Goal: Transaction & Acquisition: Purchase product/service

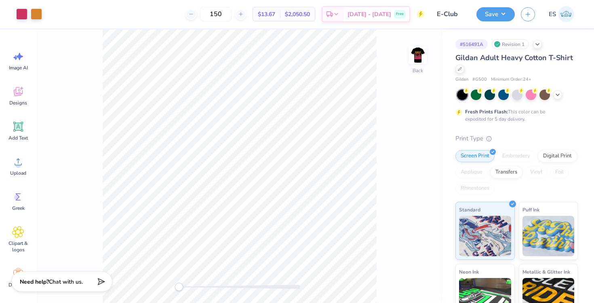
click at [407, 63] on div "Back" at bounding box center [239, 166] width 406 height 274
click at [415, 60] on img at bounding box center [418, 55] width 32 height 32
click at [16, 166] on circle at bounding box center [18, 165] width 6 height 6
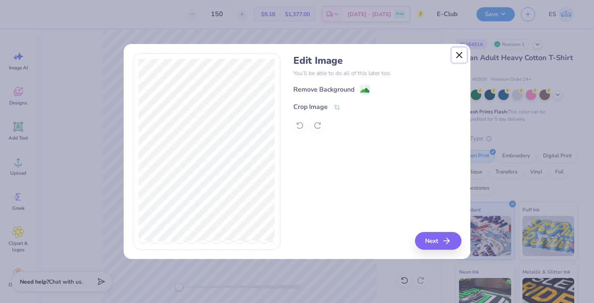
click at [461, 56] on button "Close" at bounding box center [459, 55] width 15 height 15
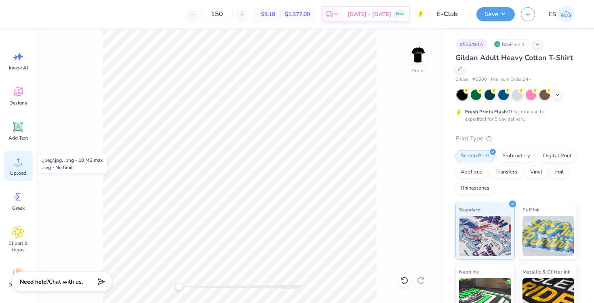
click at [18, 168] on div "Upload" at bounding box center [18, 166] width 29 height 30
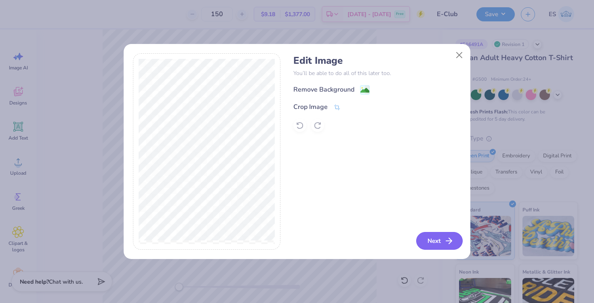
click at [429, 243] on button "Next" at bounding box center [439, 241] width 46 height 18
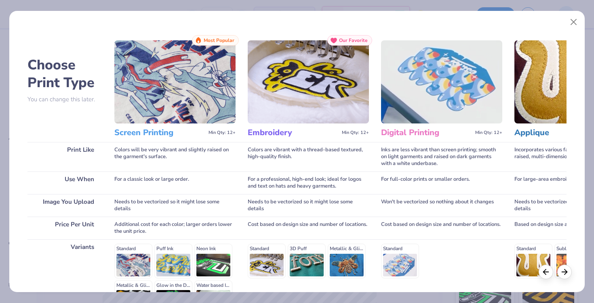
scroll to position [99, 0]
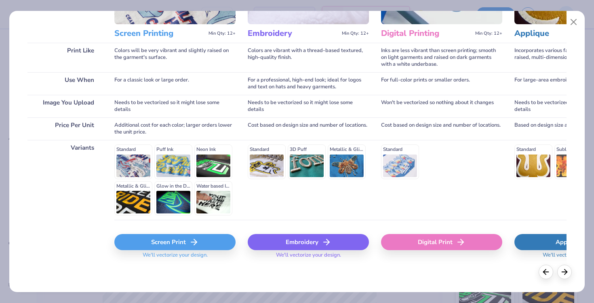
click at [189, 241] on icon at bounding box center [194, 243] width 10 height 10
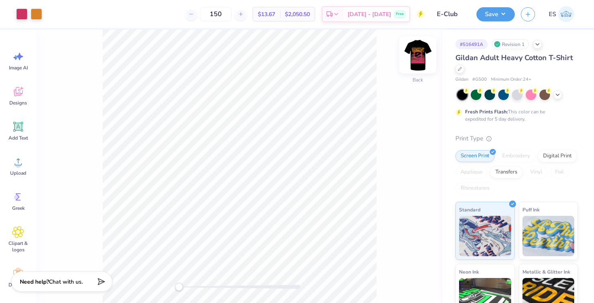
click at [419, 55] on img at bounding box center [418, 55] width 32 height 32
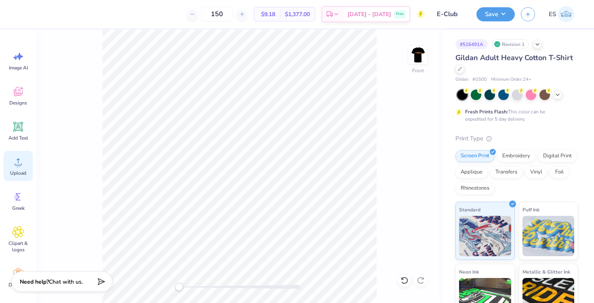
click at [25, 168] on div "Upload" at bounding box center [18, 166] width 29 height 30
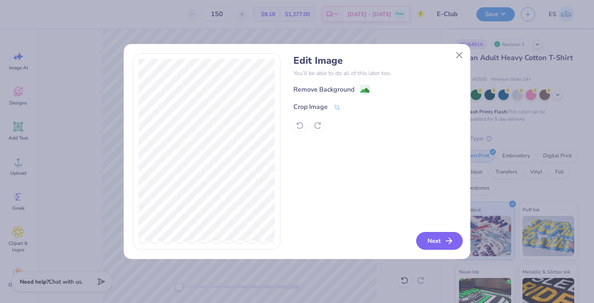
click at [448, 244] on icon "button" at bounding box center [449, 241] width 10 height 10
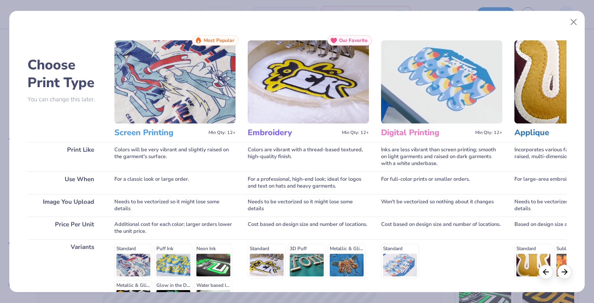
scroll to position [99, 0]
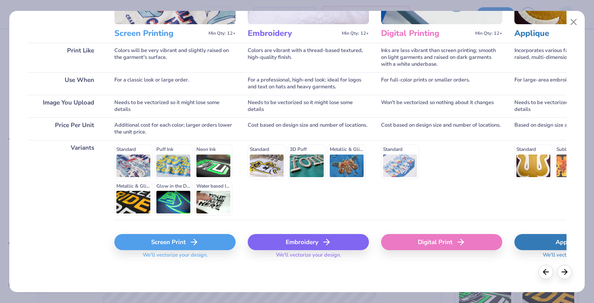
click at [172, 255] on span "We'll vectorize your design." at bounding box center [175, 258] width 72 height 12
click at [173, 242] on div "Screen Print" at bounding box center [174, 242] width 121 height 16
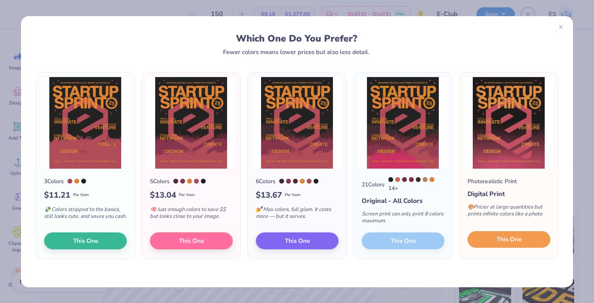
click at [524, 241] on button "This One" at bounding box center [508, 240] width 83 height 17
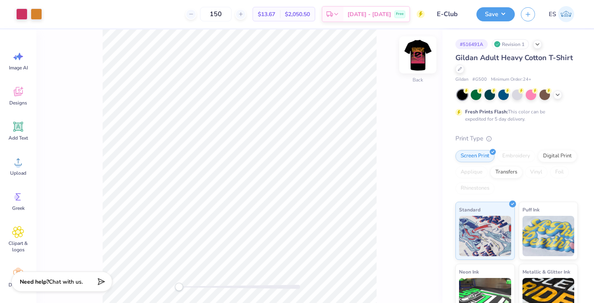
click at [423, 60] on img at bounding box center [418, 55] width 32 height 32
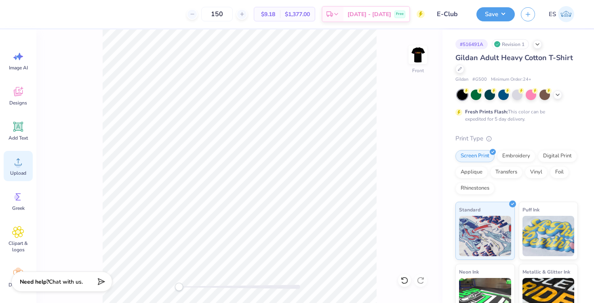
click at [17, 171] on span "Upload" at bounding box center [18, 173] width 16 height 6
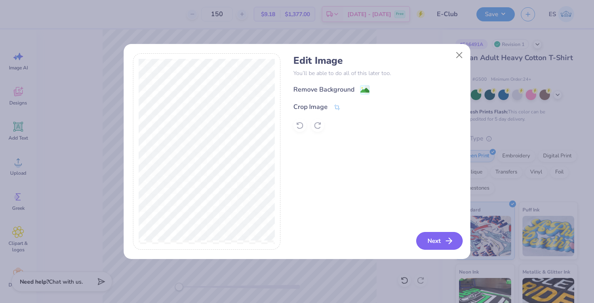
click at [440, 240] on button "Next" at bounding box center [439, 241] width 46 height 18
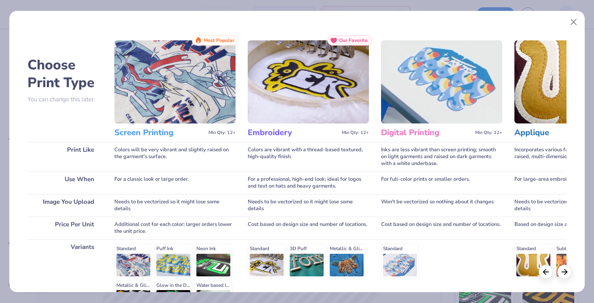
scroll to position [99, 0]
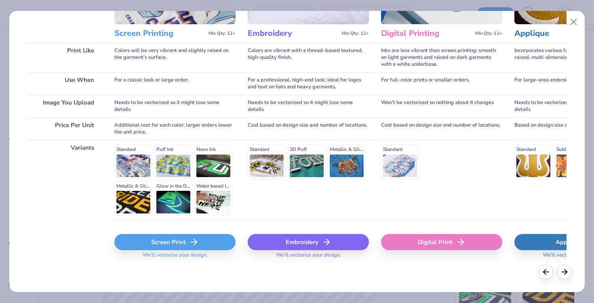
click at [174, 242] on div "Screen Print" at bounding box center [174, 242] width 121 height 16
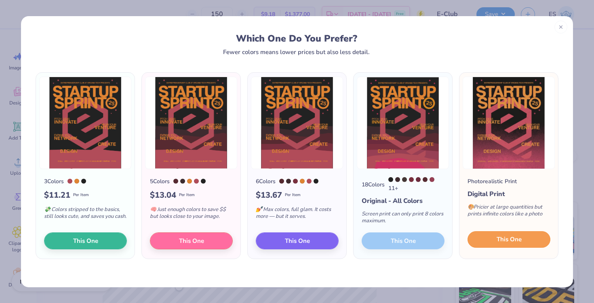
click at [497, 244] on span "This One" at bounding box center [509, 239] width 25 height 9
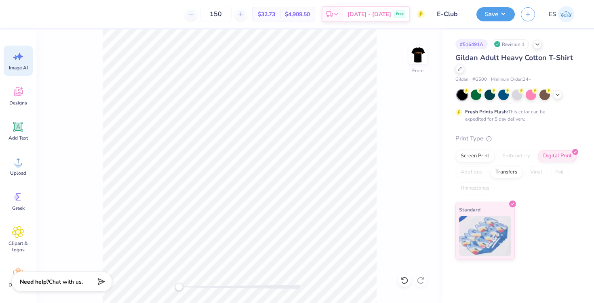
click at [17, 55] on icon at bounding box center [18, 57] width 12 height 12
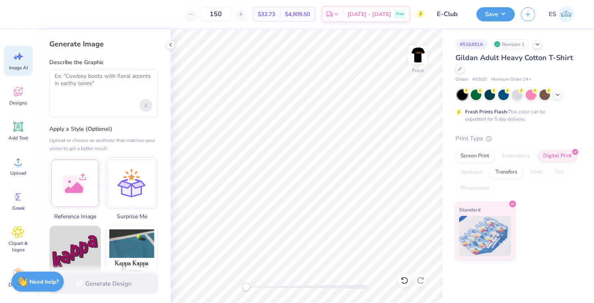
click at [142, 108] on div "Upload image" at bounding box center [145, 105] width 13 height 13
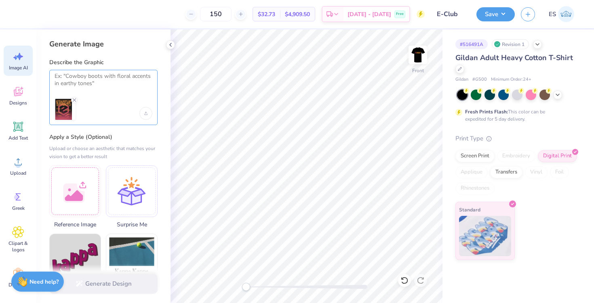
click at [110, 84] on textarea at bounding box center [104, 83] width 98 height 20
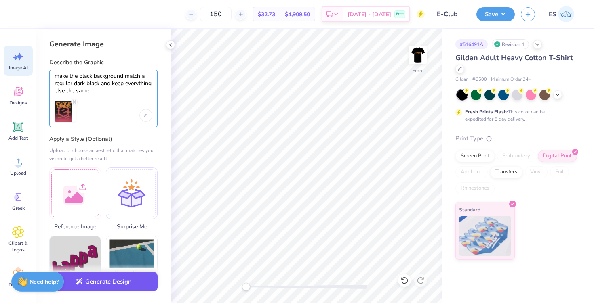
type textarea "make the black background match a regular dark black and keep everything else t…"
click at [116, 286] on button "Generate Design" at bounding box center [103, 282] width 108 height 20
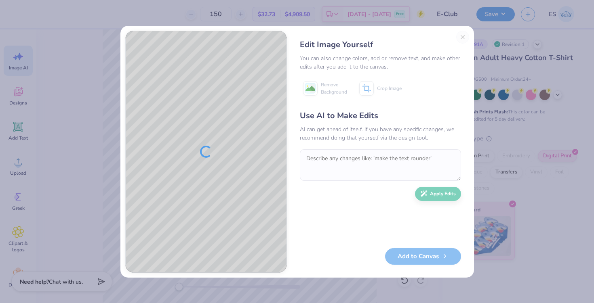
click at [464, 35] on div "Edit Image Yourself You can also change colors, add or remove text, and make ot…" at bounding box center [380, 152] width 177 height 242
click at [459, 38] on div "Edit Image Yourself You can also change colors, add or remove text, and make ot…" at bounding box center [380, 152] width 177 height 242
click at [461, 34] on button "Close" at bounding box center [462, 37] width 13 height 13
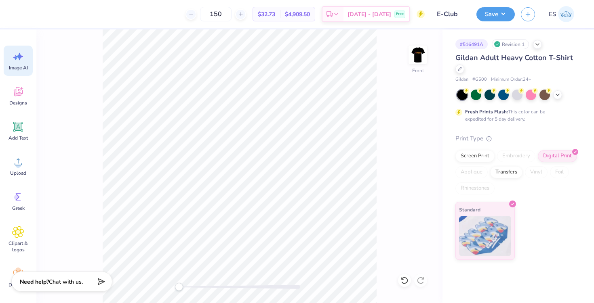
scroll to position [0, 18]
click at [19, 99] on div "Designs" at bounding box center [18, 96] width 29 height 30
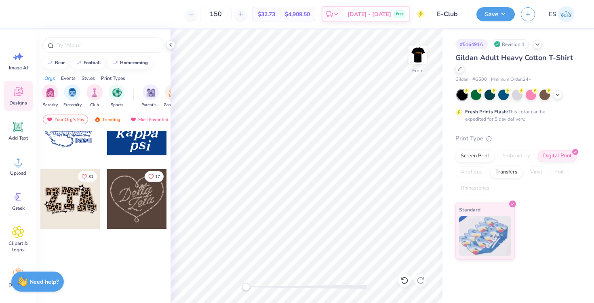
scroll to position [570, 0]
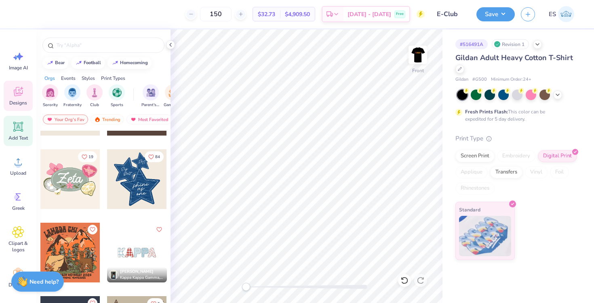
click at [19, 130] on icon at bounding box center [18, 127] width 12 height 12
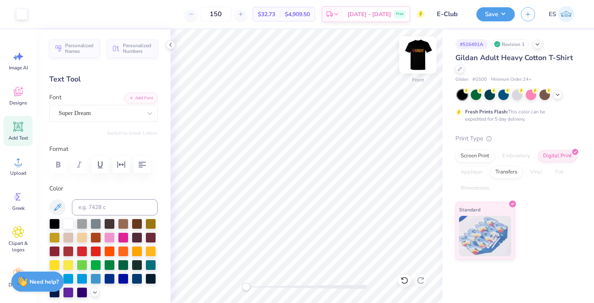
click at [424, 53] on img at bounding box center [418, 55] width 32 height 32
click at [426, 53] on img at bounding box center [418, 55] width 32 height 32
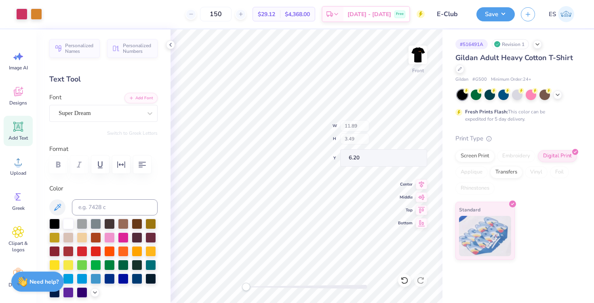
type input "5.87"
type input "1.72"
type input "6.25"
click at [174, 44] on div at bounding box center [170, 44] width 9 height 9
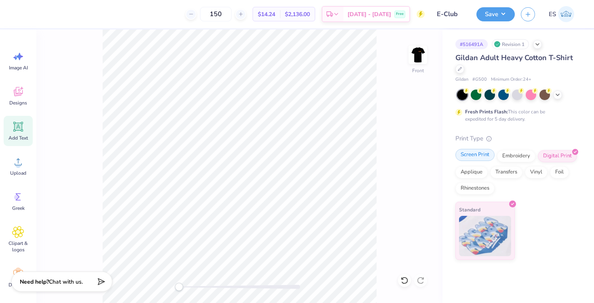
click at [468, 158] on div "Screen Print" at bounding box center [474, 155] width 39 height 12
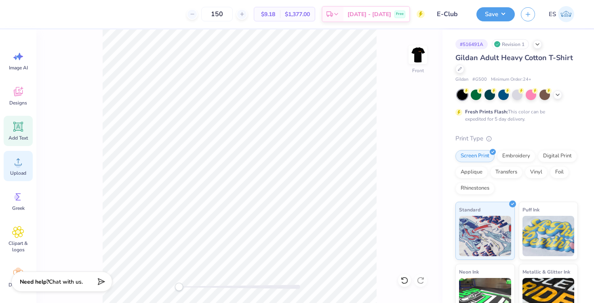
click at [18, 169] on div "Upload" at bounding box center [18, 166] width 29 height 30
